Goal: Check status: Check status

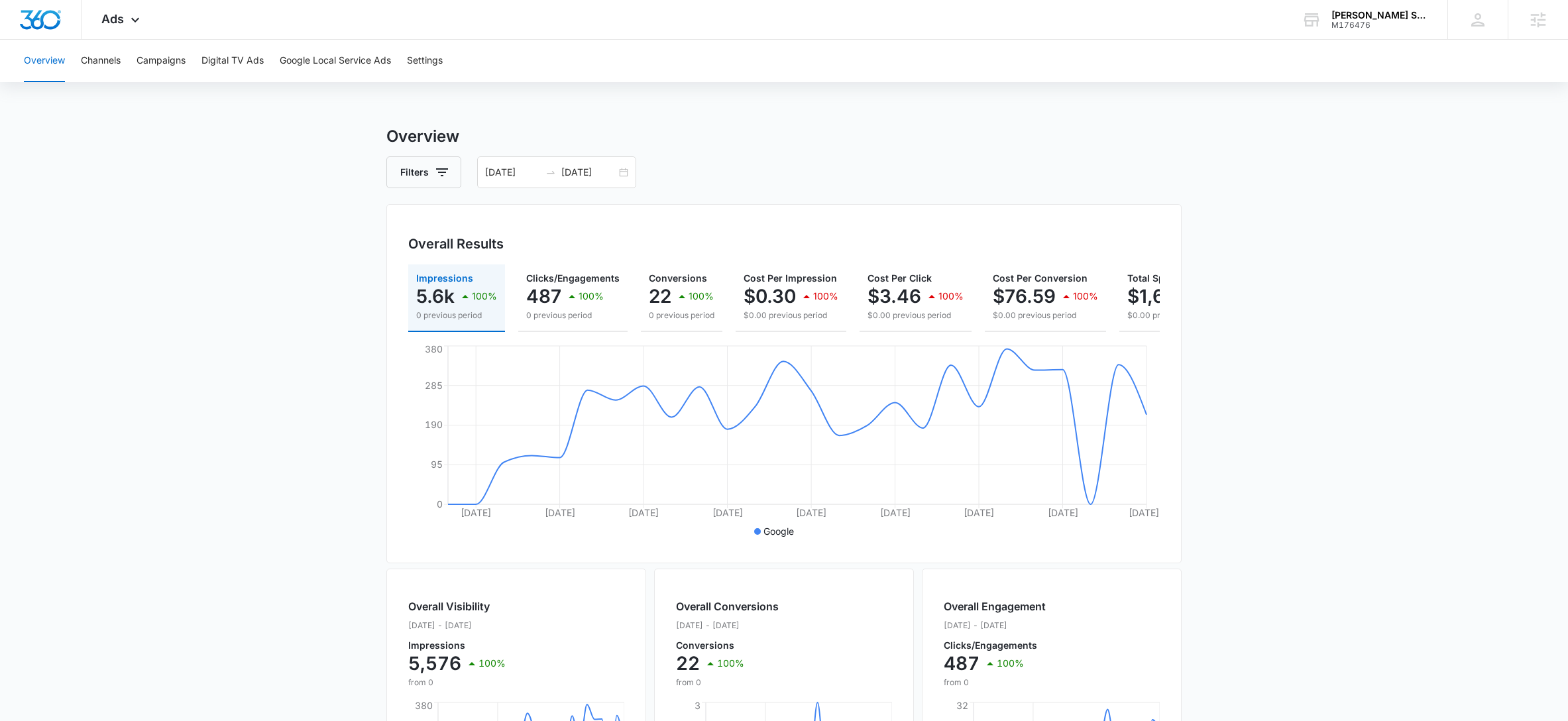
click at [1347, 23] on div "M176476" at bounding box center [1379, 26] width 97 height 9
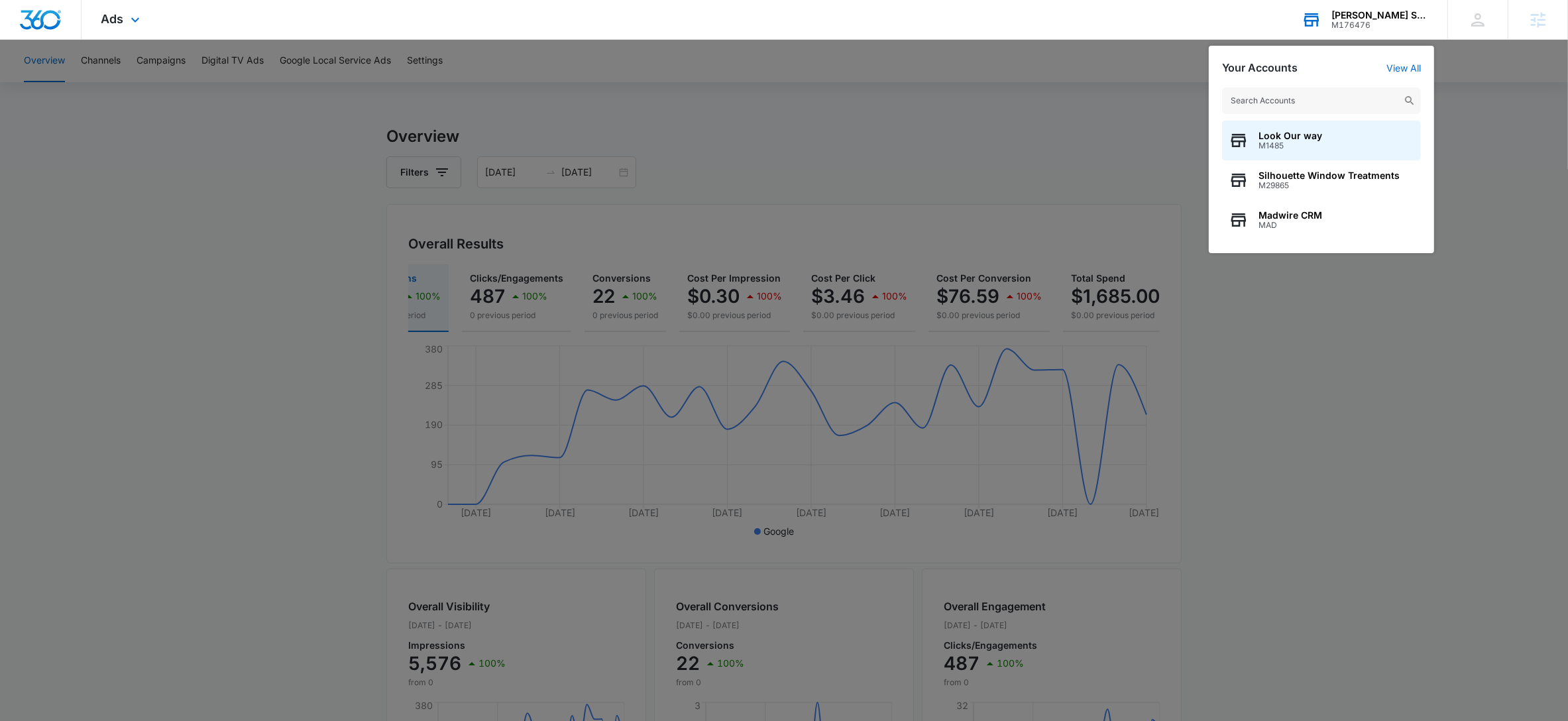
click at [1293, 94] on input "text" at bounding box center [1321, 100] width 199 height 26
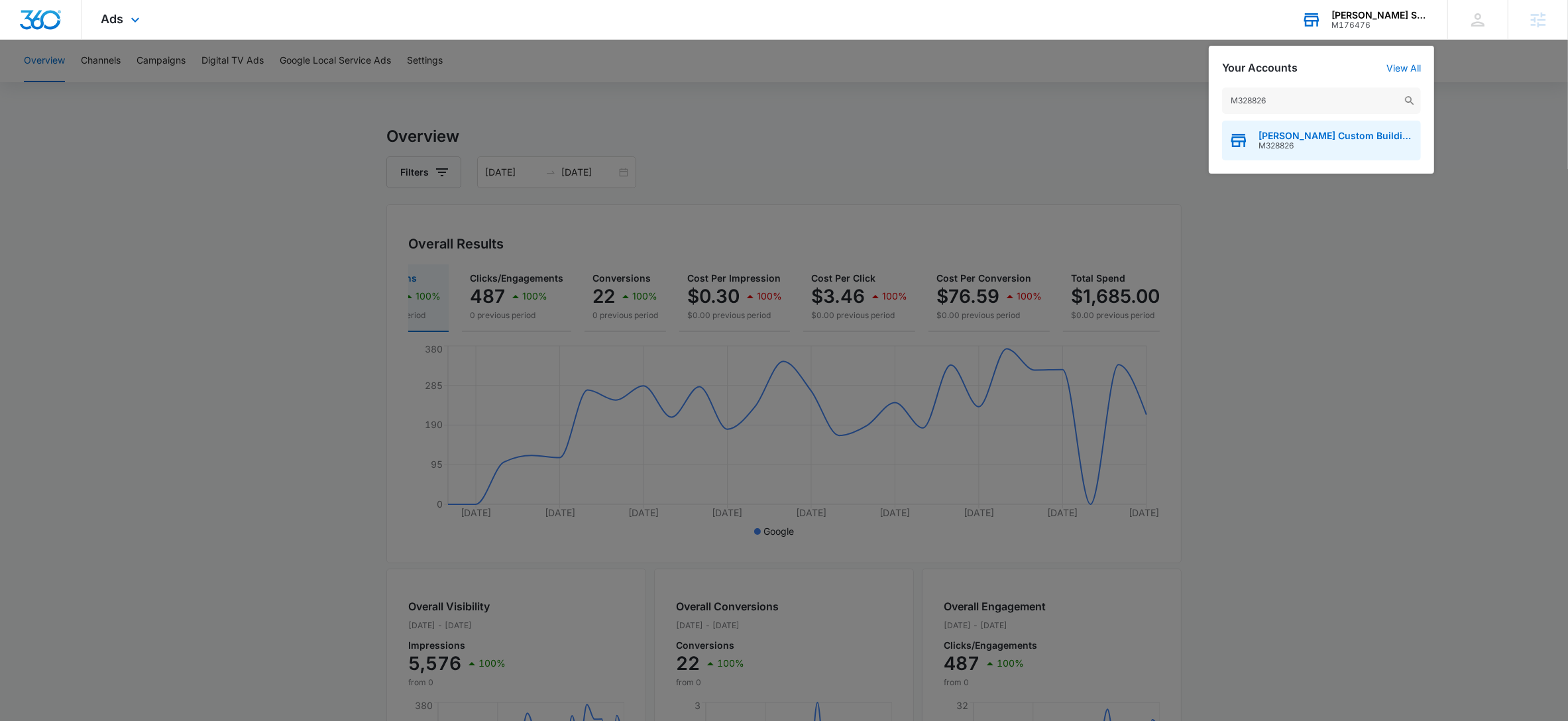
type input "M328826"
click at [1280, 135] on span "[PERSON_NAME] Custom Building and Renovation LLC" at bounding box center [1336, 136] width 156 height 11
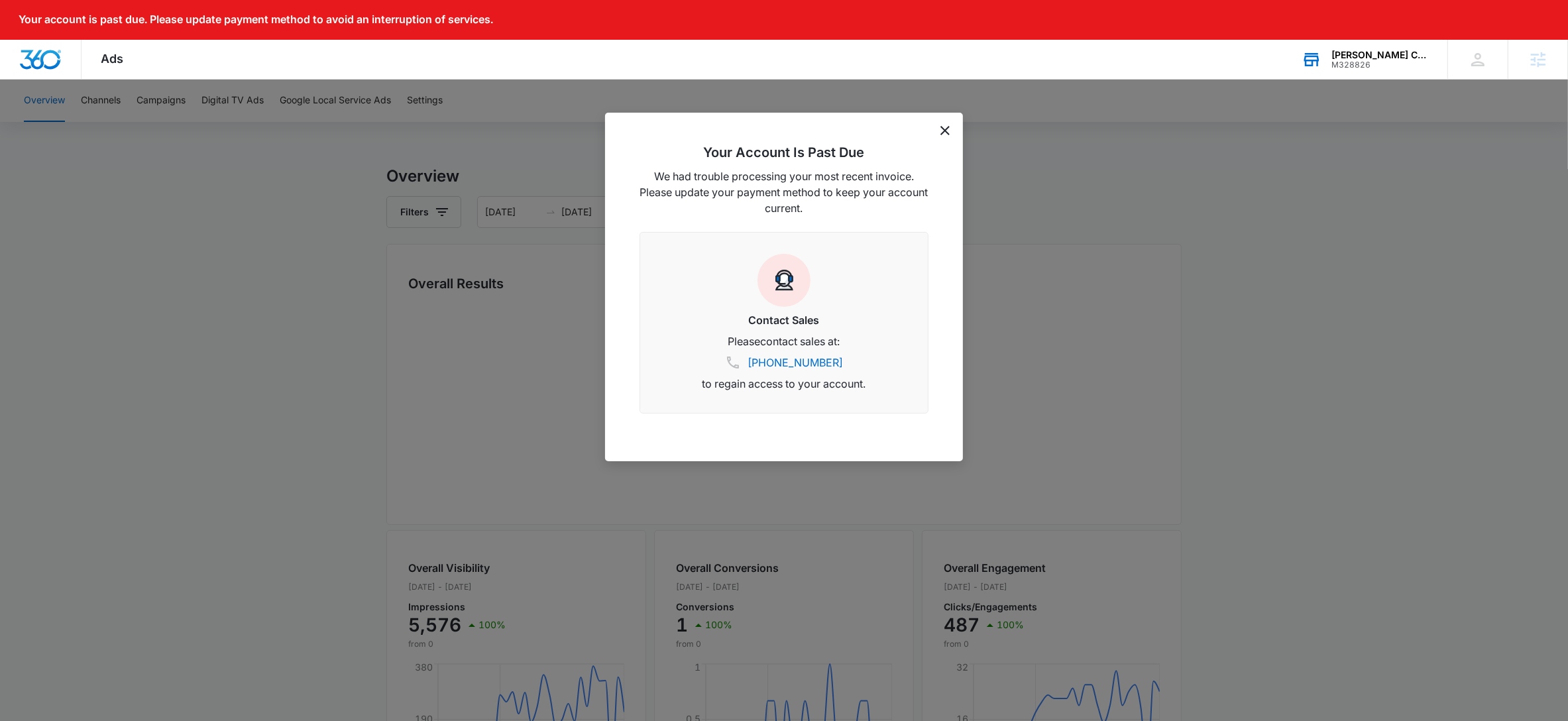
click at [944, 127] on icon "dismiss this dialog" at bounding box center [944, 130] width 9 height 9
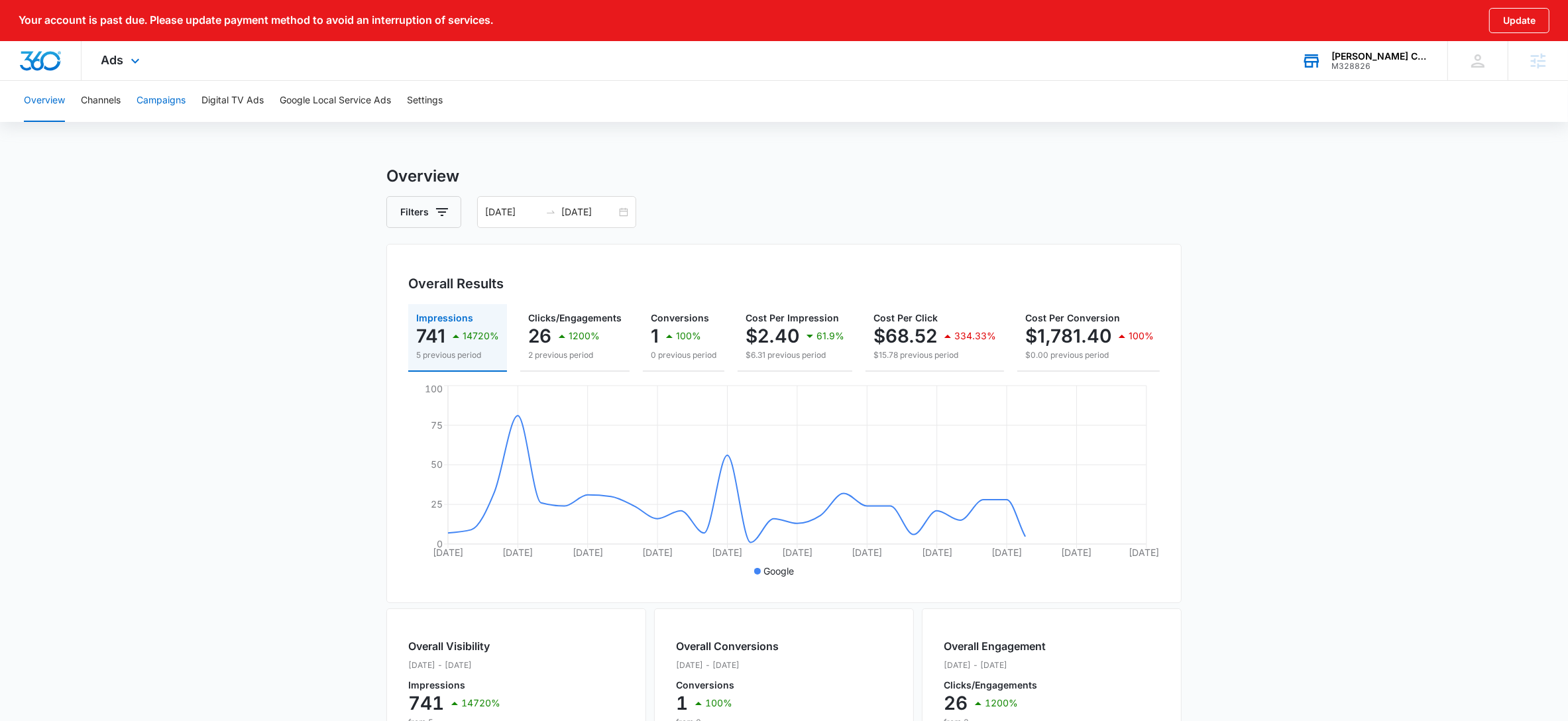
click at [181, 104] on button "Campaigns" at bounding box center [161, 100] width 49 height 43
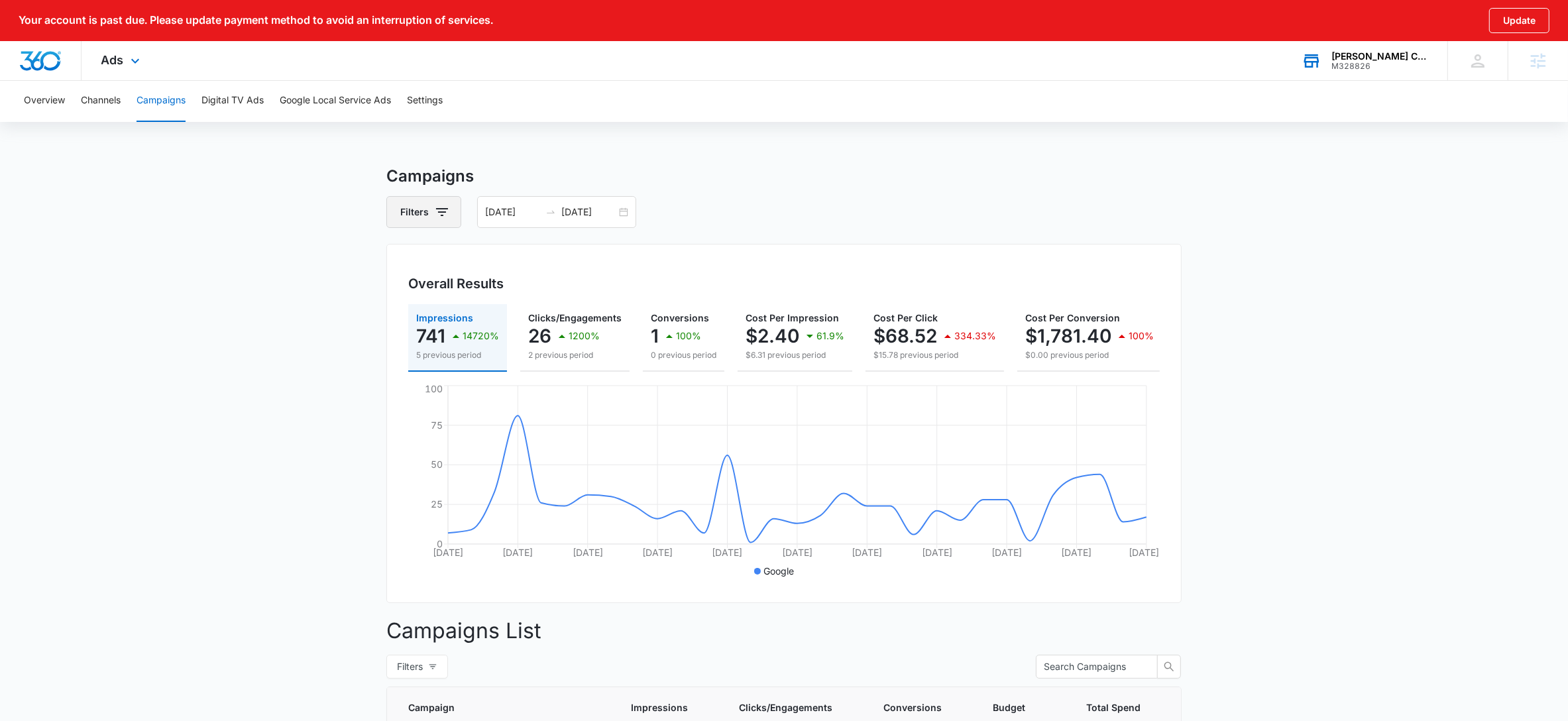
click at [414, 209] on button "Filters" at bounding box center [424, 211] width 75 height 32
click at [540, 259] on icon "Show Channel filters" at bounding box center [544, 261] width 15 height 15
click at [129, 179] on main "Campaigns Filters Channel Channel Google Type Clear All 07/11/2025 08/10/2025 O…" at bounding box center [784, 574] width 1568 height 820
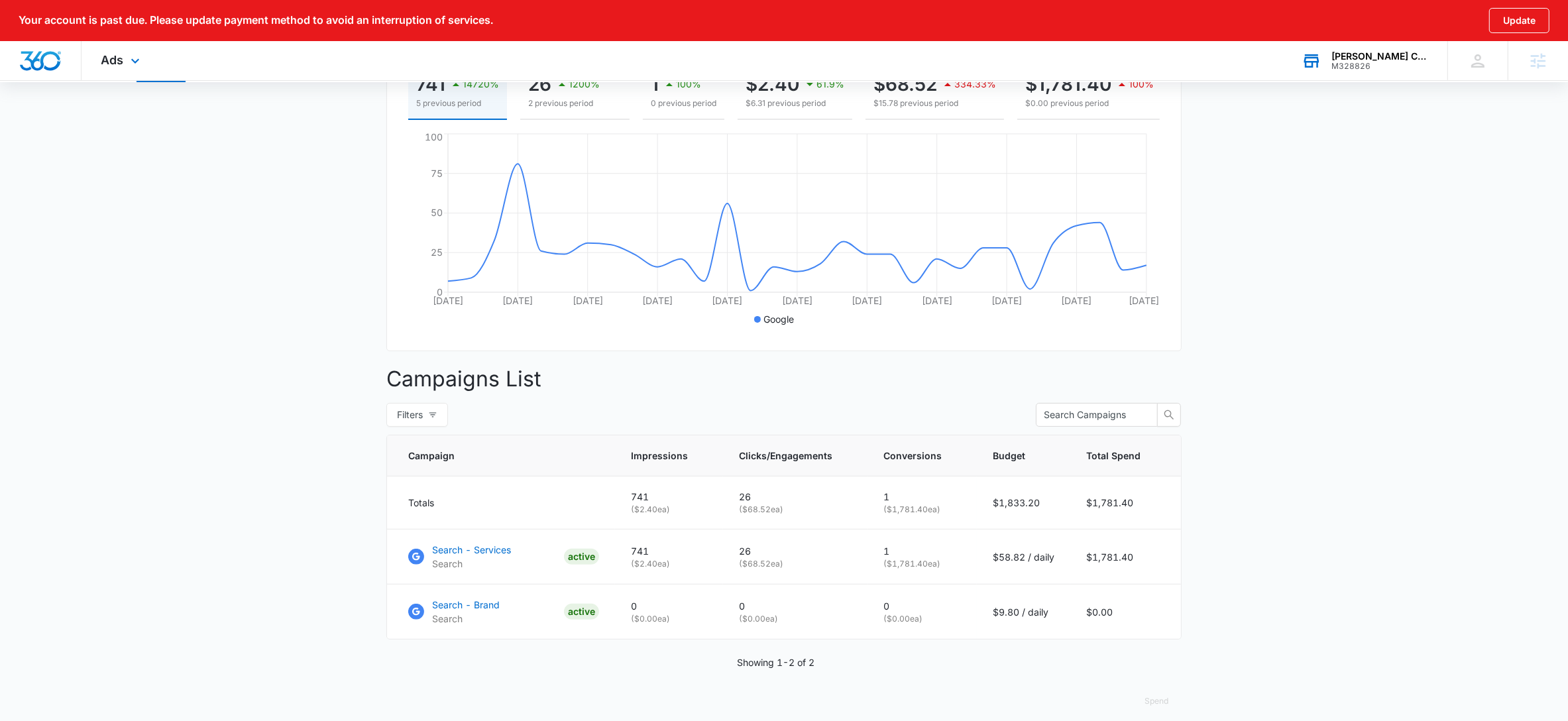
scroll to position [263, 0]
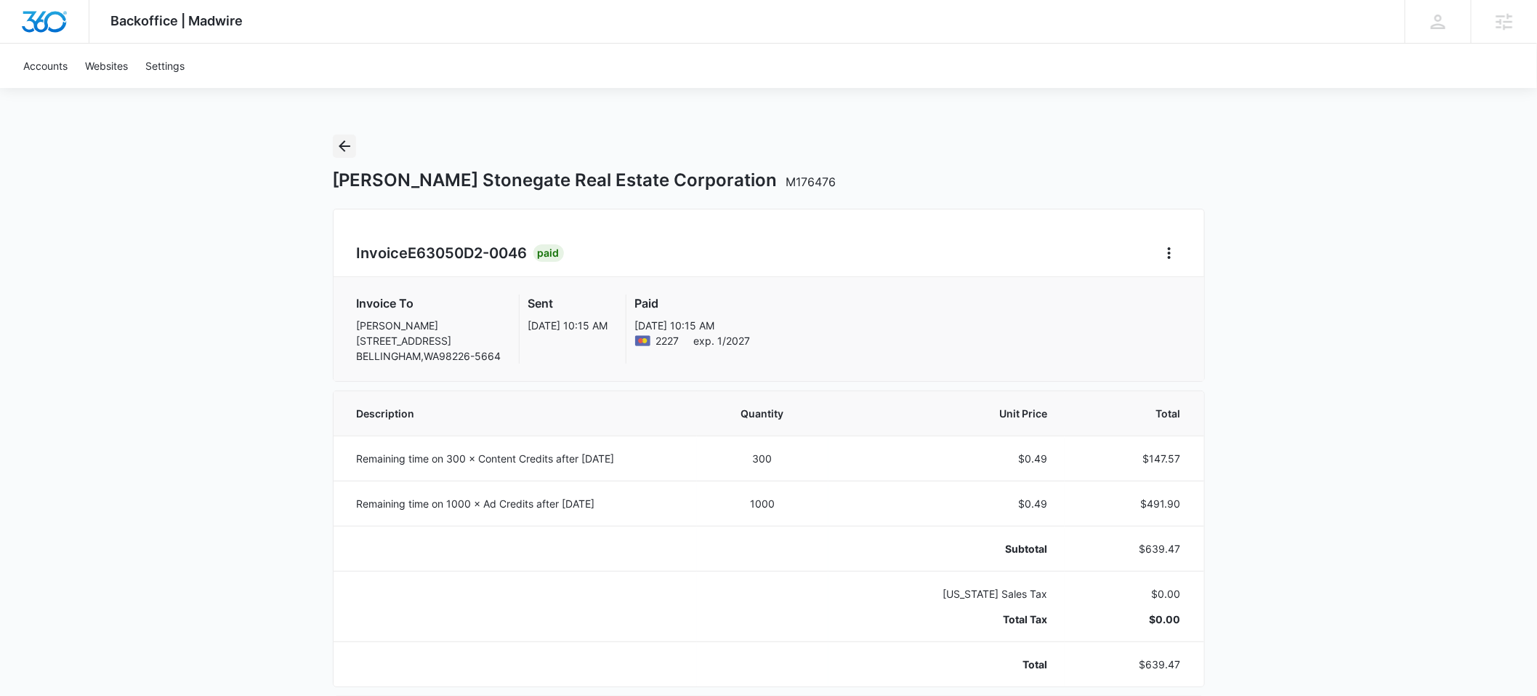
click at [345, 149] on icon "Back" at bounding box center [344, 145] width 17 height 17
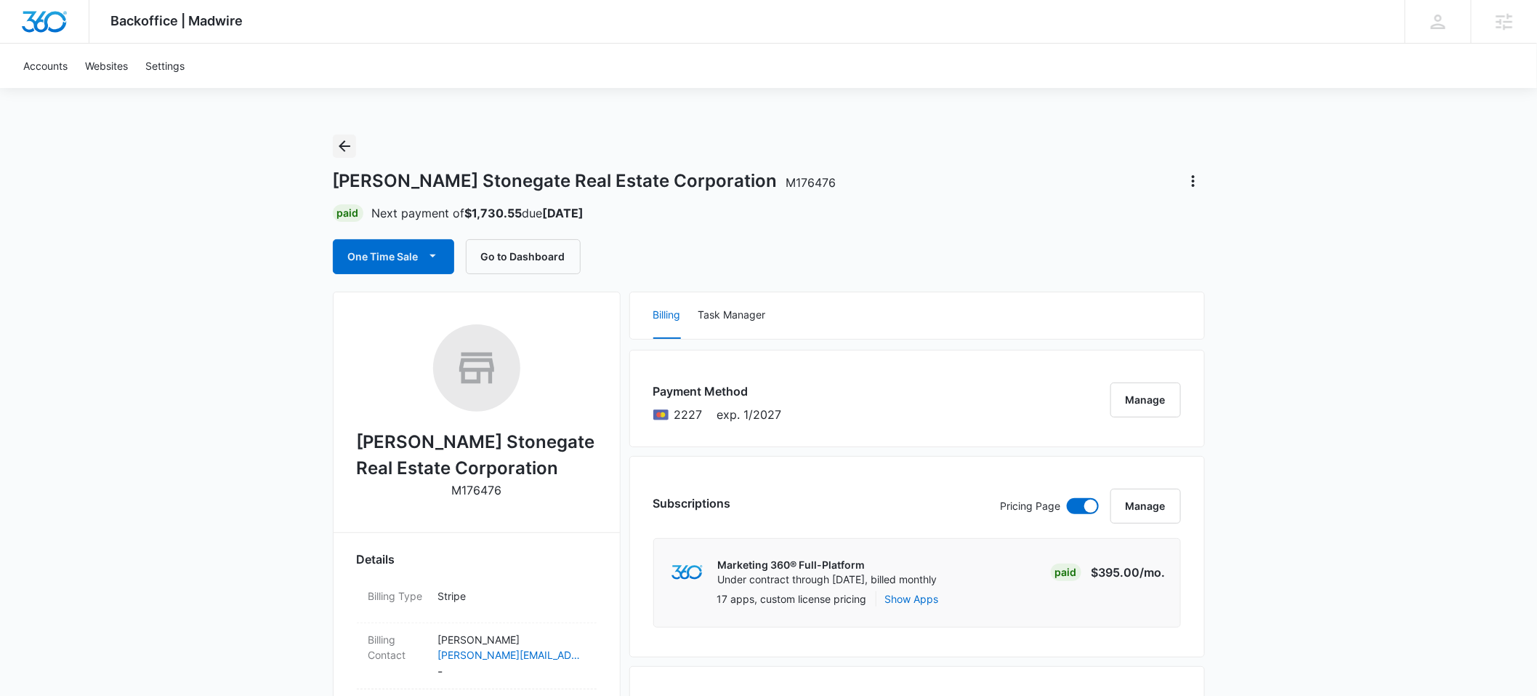
click at [345, 149] on icon "Back" at bounding box center [344, 145] width 17 height 17
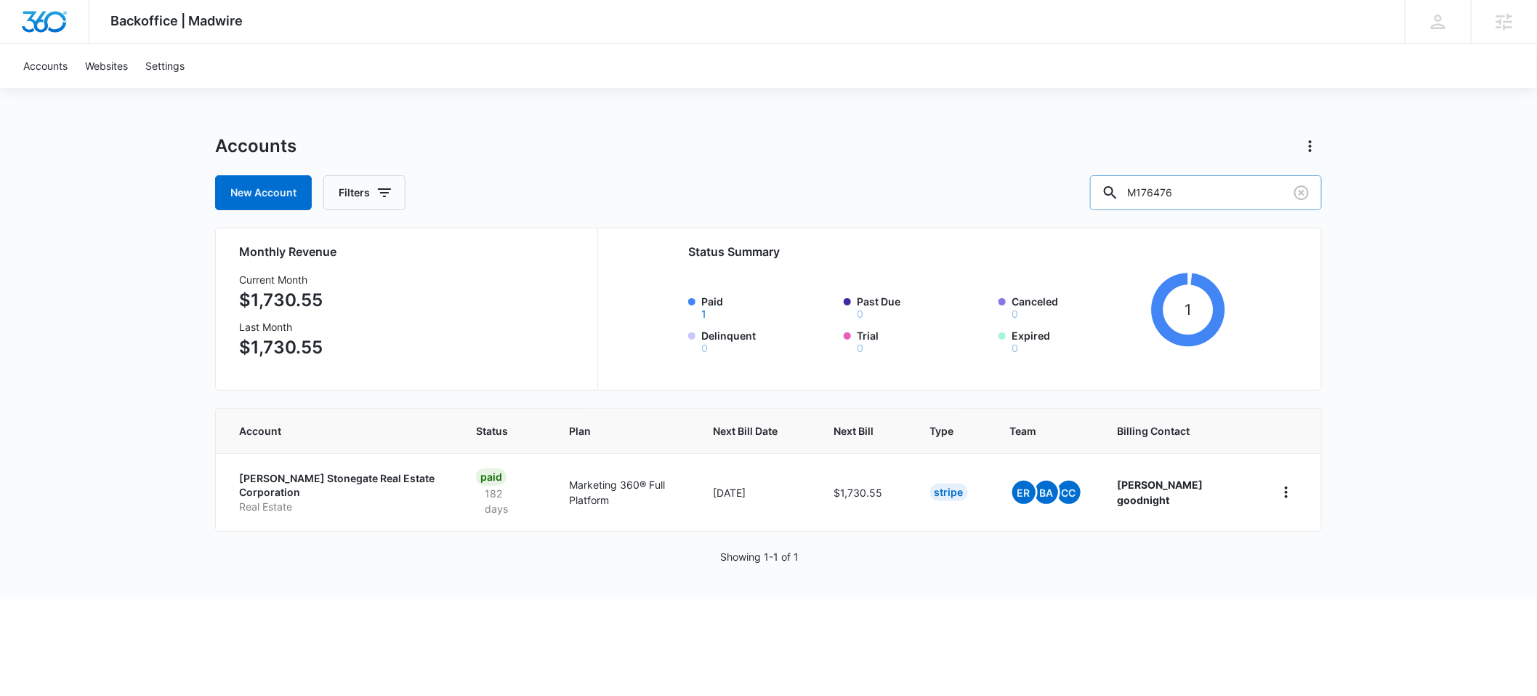
drag, startPoint x: 1208, startPoint y: 191, endPoint x: 1153, endPoint y: 190, distance: 55.2
click at [1153, 190] on div "M176476" at bounding box center [1206, 192] width 232 height 35
paste input "32882"
type input "M328826"
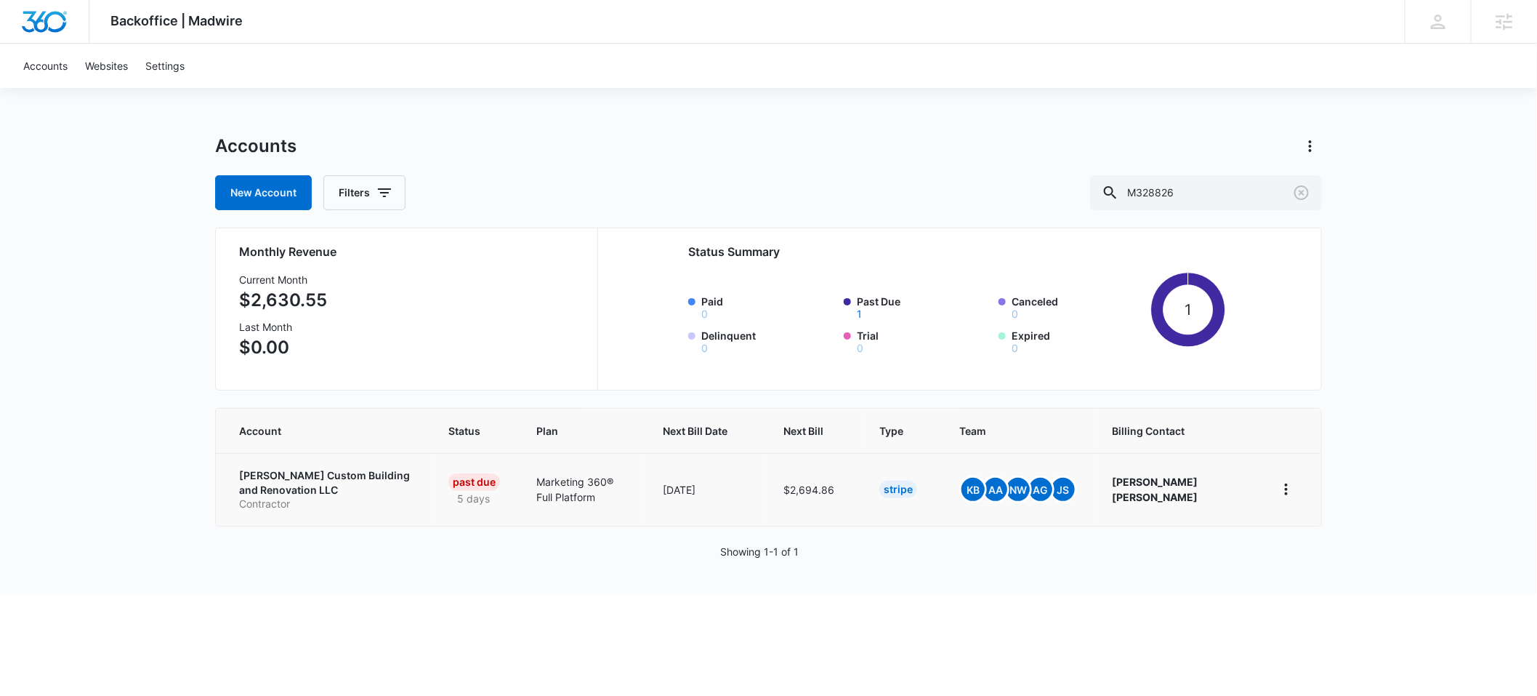
click at [293, 475] on p "[PERSON_NAME] Custom Building and Renovation LLC" at bounding box center [326, 482] width 174 height 28
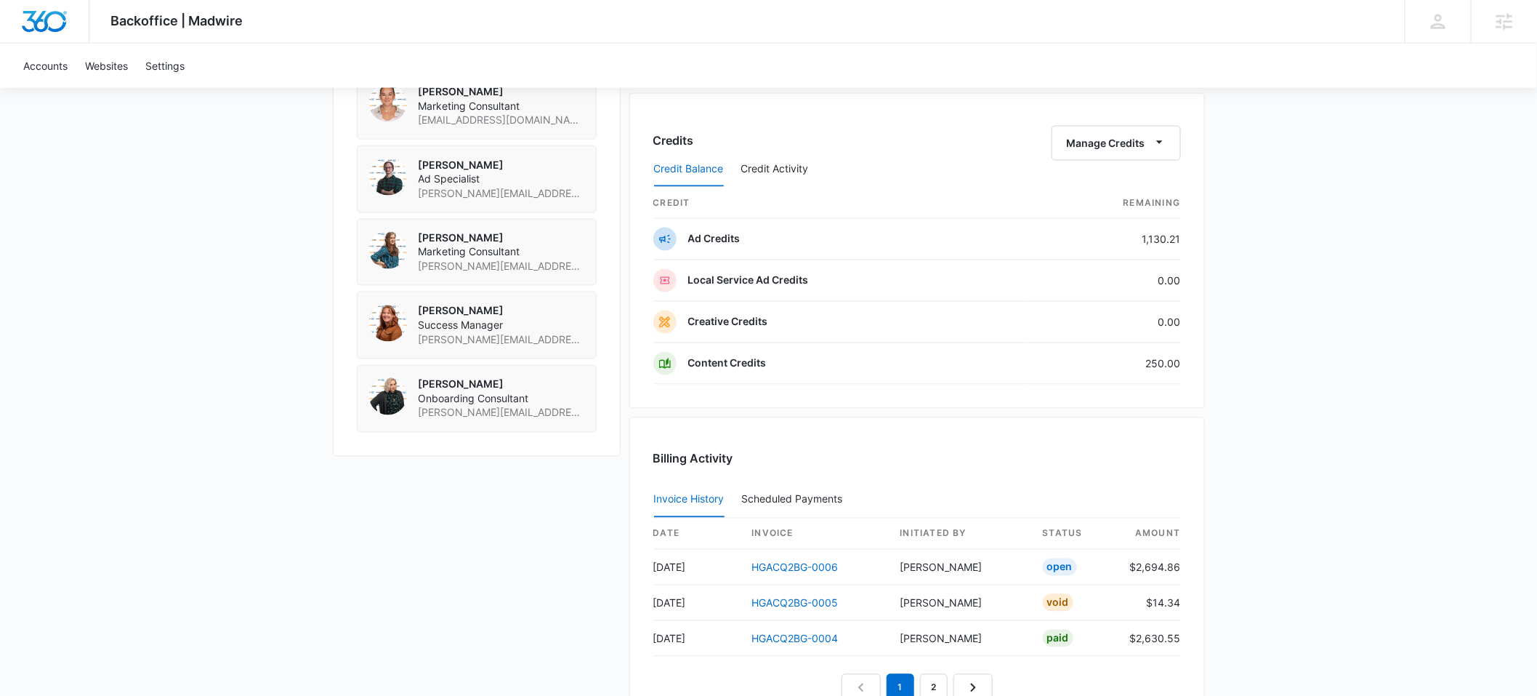
scroll to position [1550, 0]
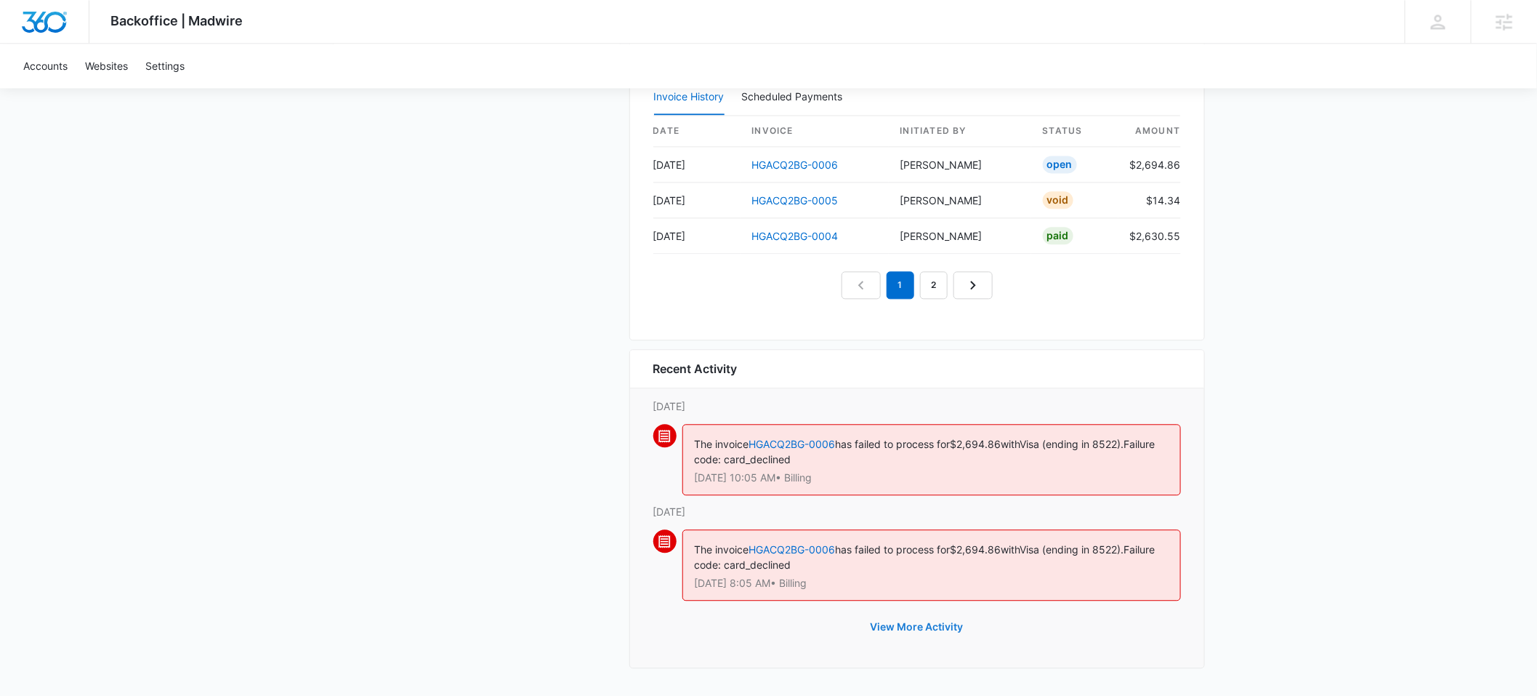
click at [917, 619] on button "View More Activity" at bounding box center [917, 626] width 122 height 35
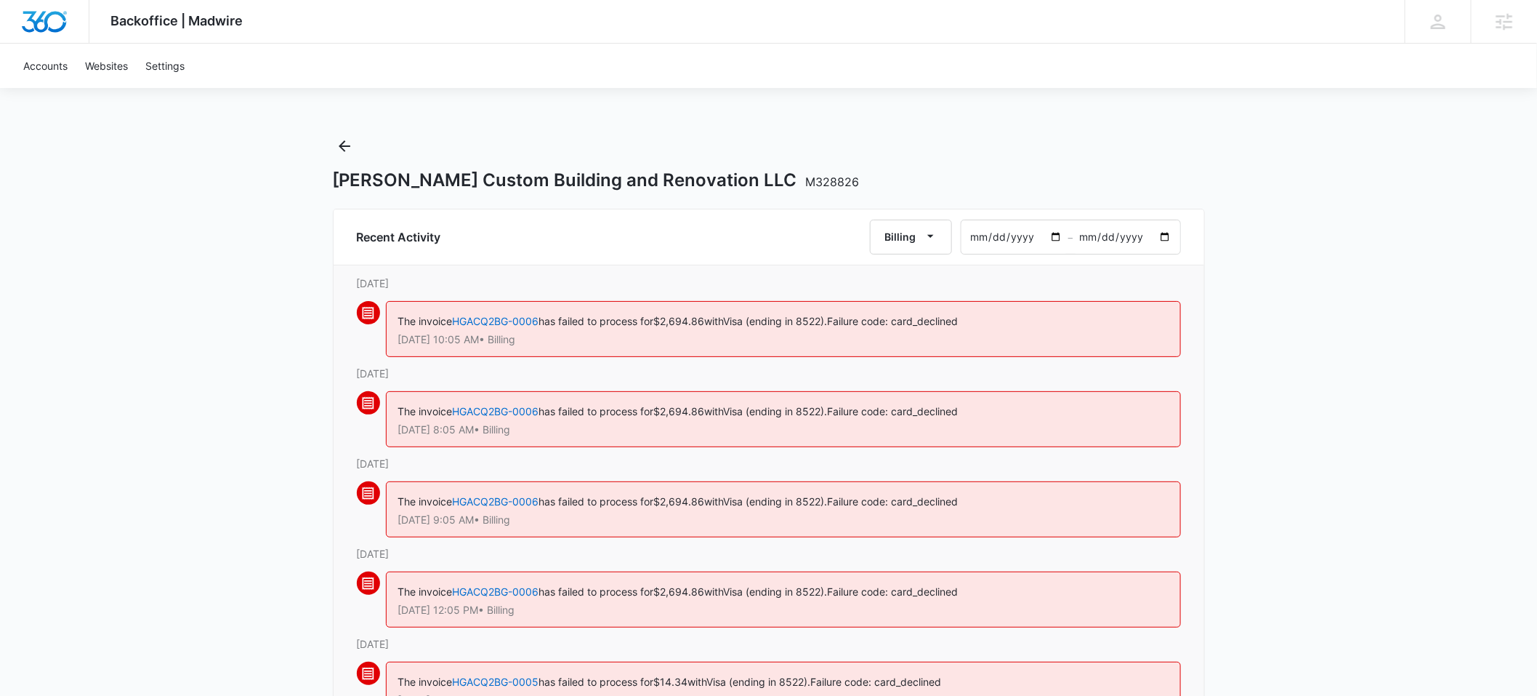
click at [1009, 241] on input "[DATE]" at bounding box center [1015, 236] width 107 height 33
click at [978, 238] on input "[DATE]" at bounding box center [1015, 236] width 107 height 33
click at [979, 237] on input "[DATE]" at bounding box center [1015, 236] width 107 height 33
click at [1058, 236] on input "[DATE]" at bounding box center [1015, 236] width 107 height 33
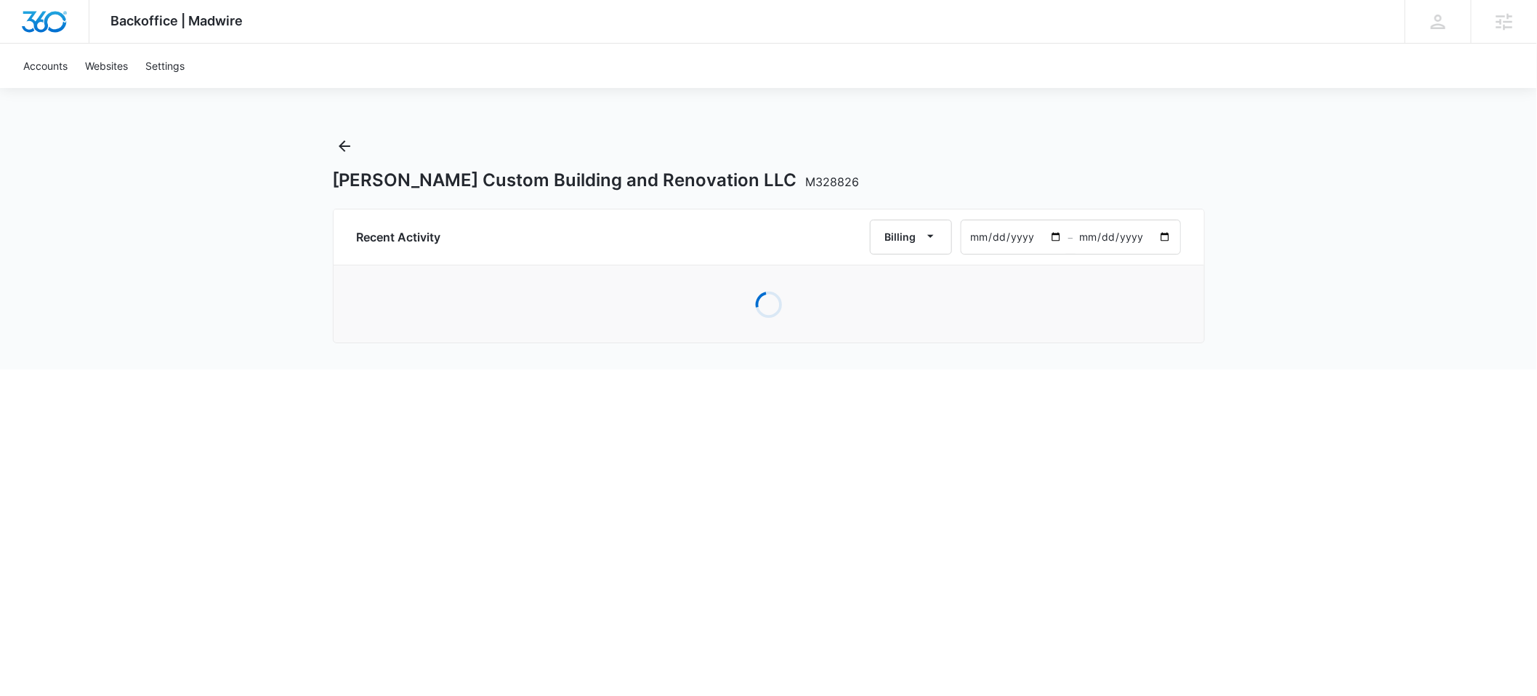
type input "[DATE]"
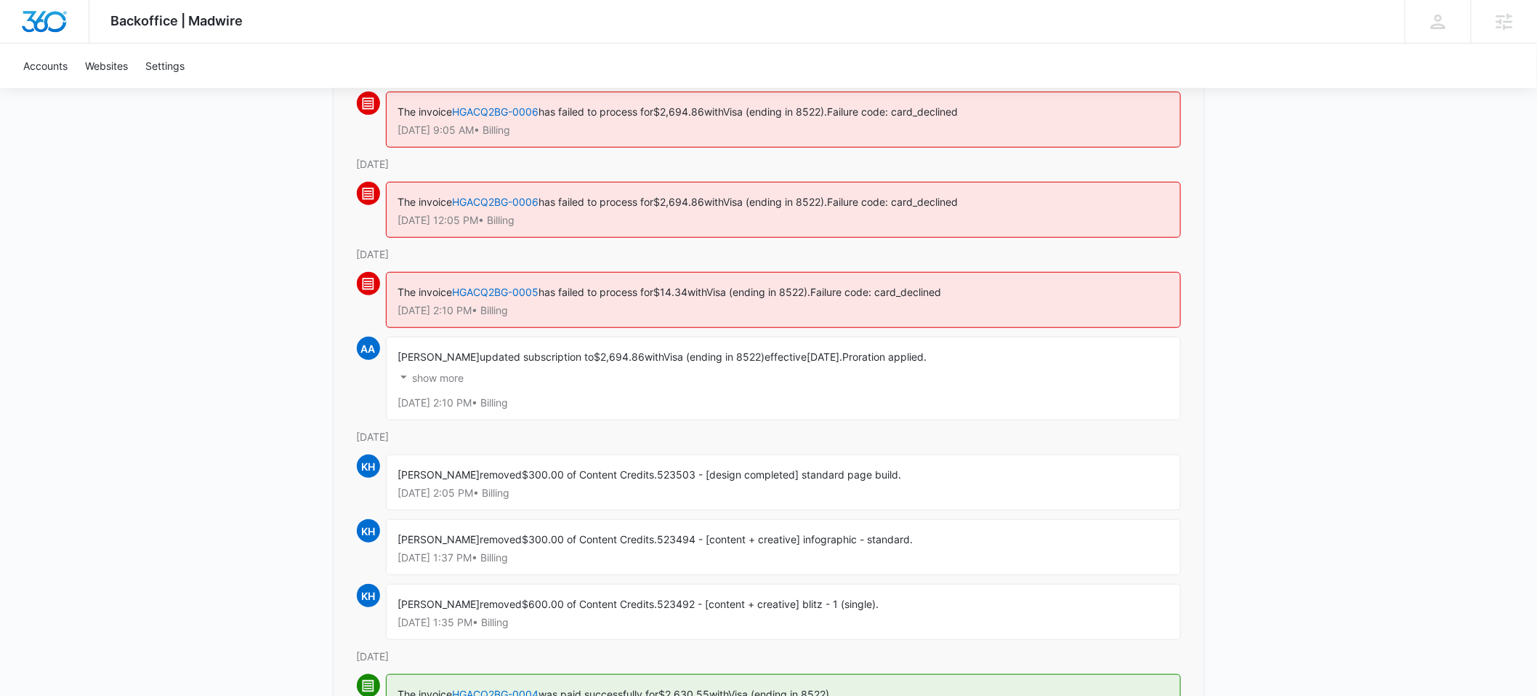
scroll to position [403, 0]
